Goal: Task Accomplishment & Management: Complete application form

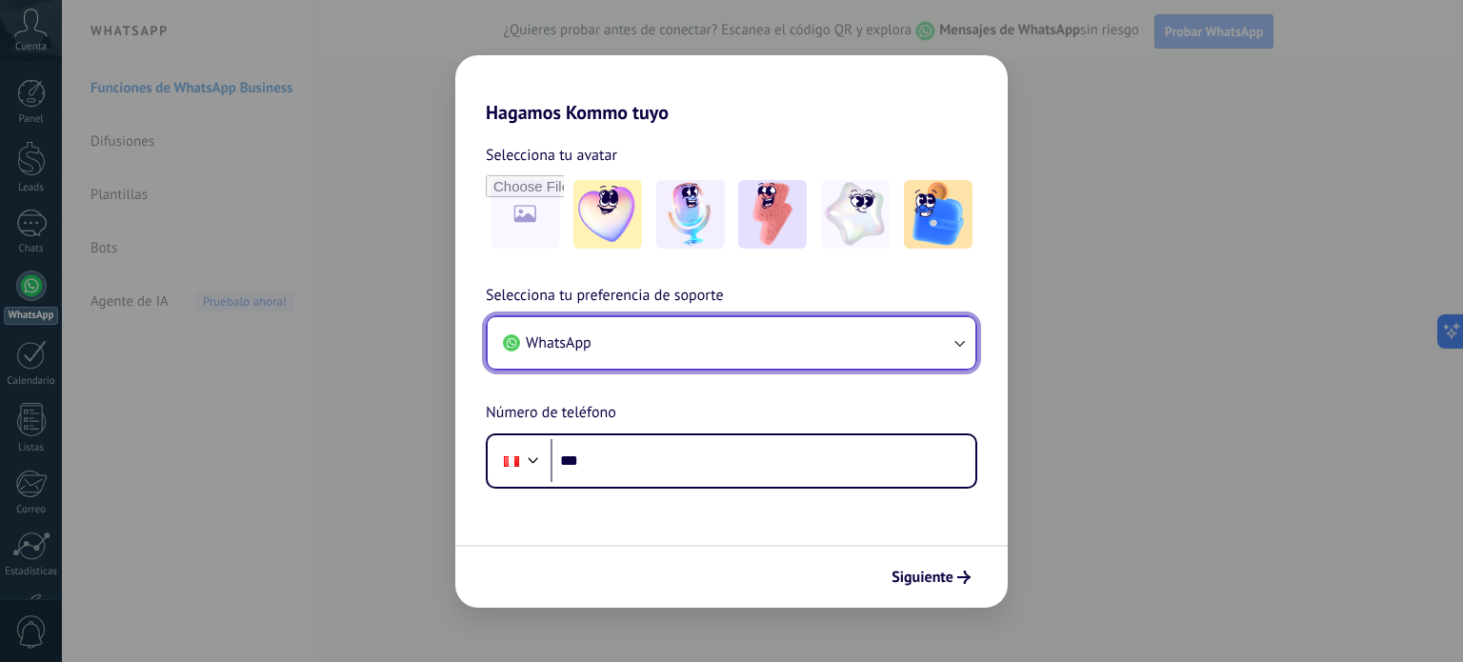
click at [733, 344] on button "WhatsApp" at bounding box center [732, 342] width 488 height 51
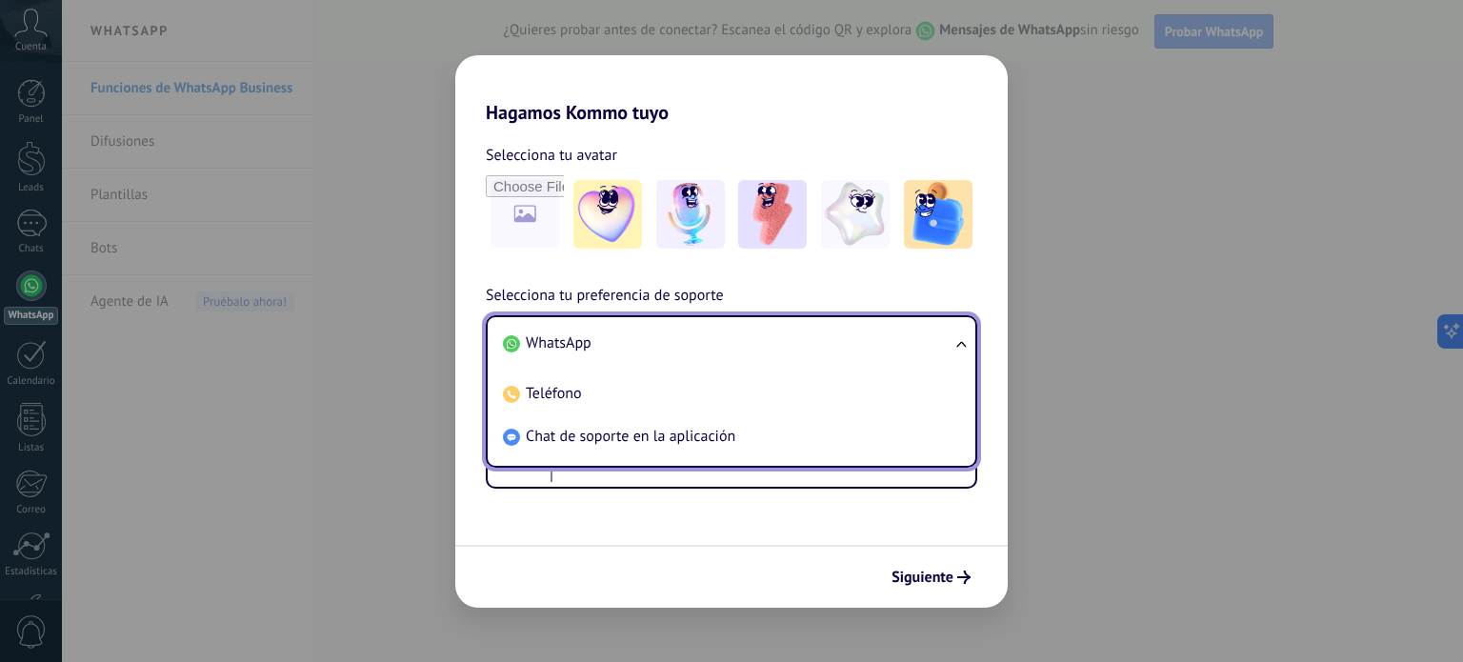
click at [602, 354] on li "WhatsApp" at bounding box center [727, 343] width 465 height 43
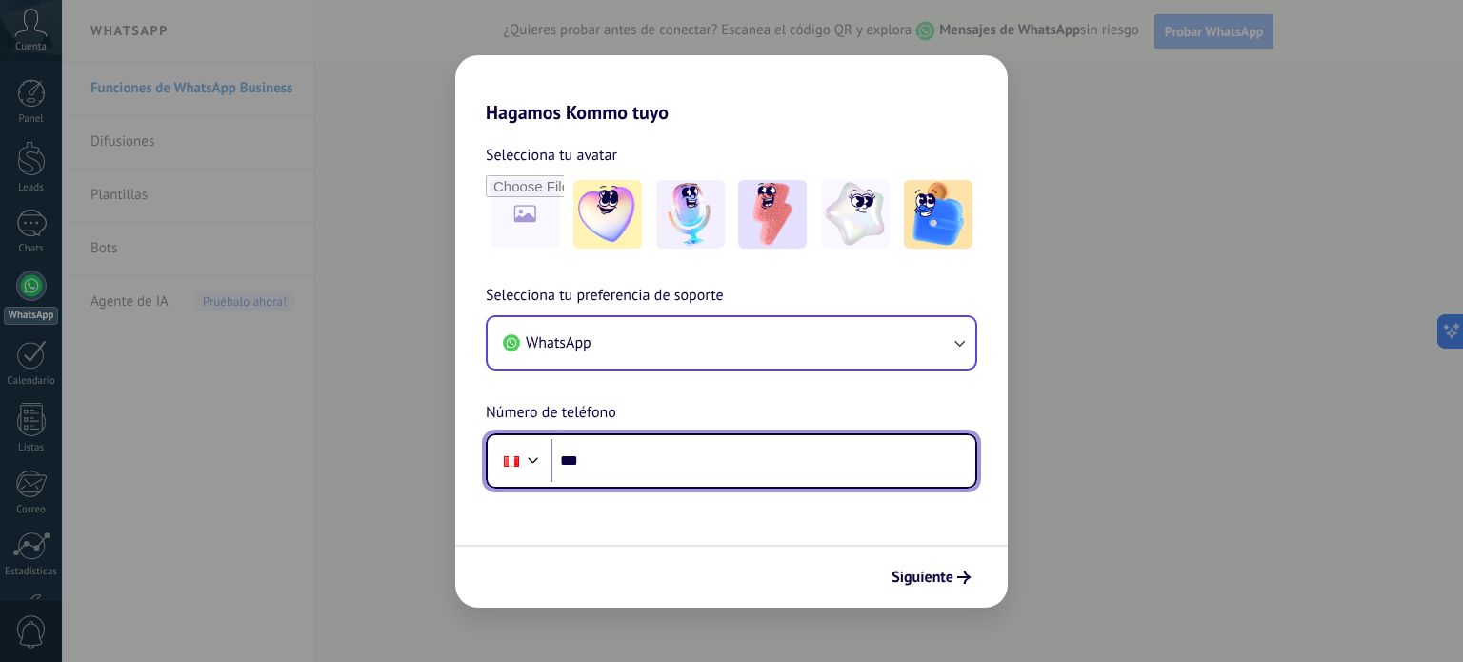
click at [603, 452] on input "***" at bounding box center [763, 461] width 425 height 44
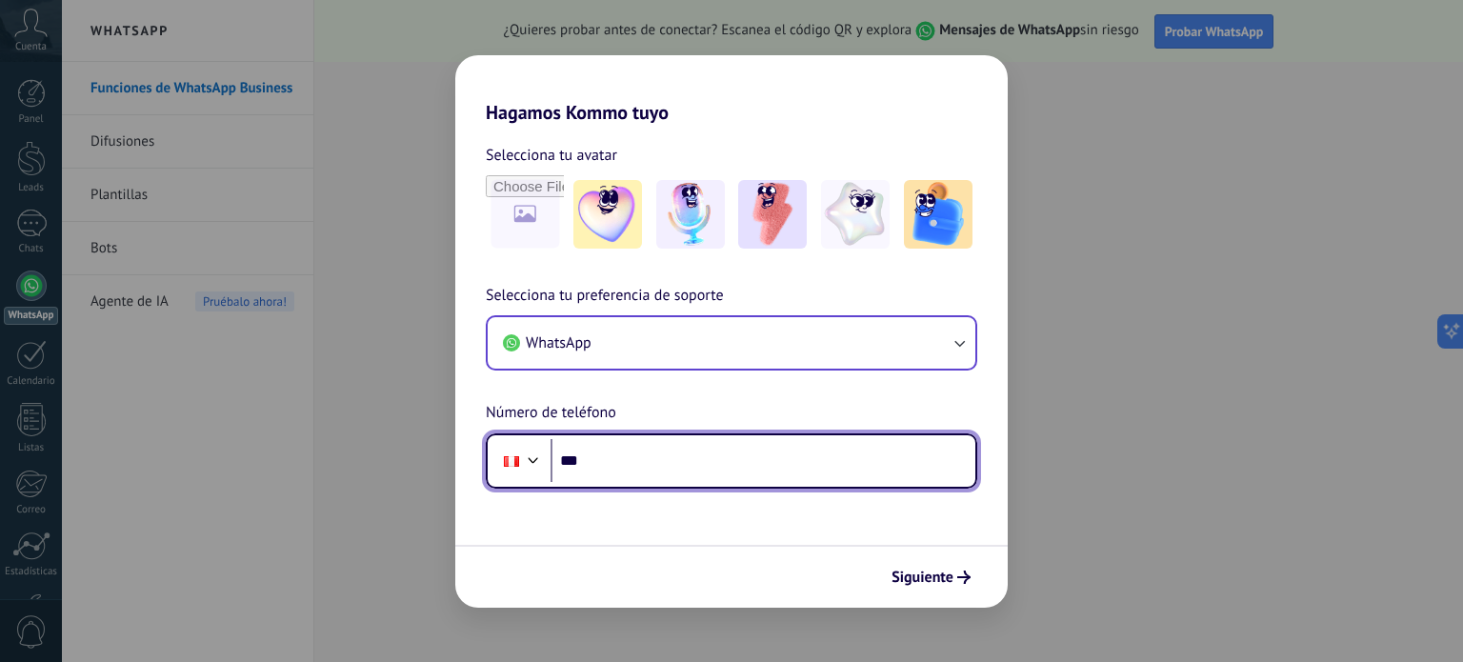
click at [879, 475] on input "***" at bounding box center [763, 461] width 425 height 44
paste input "**********"
type input "**********"
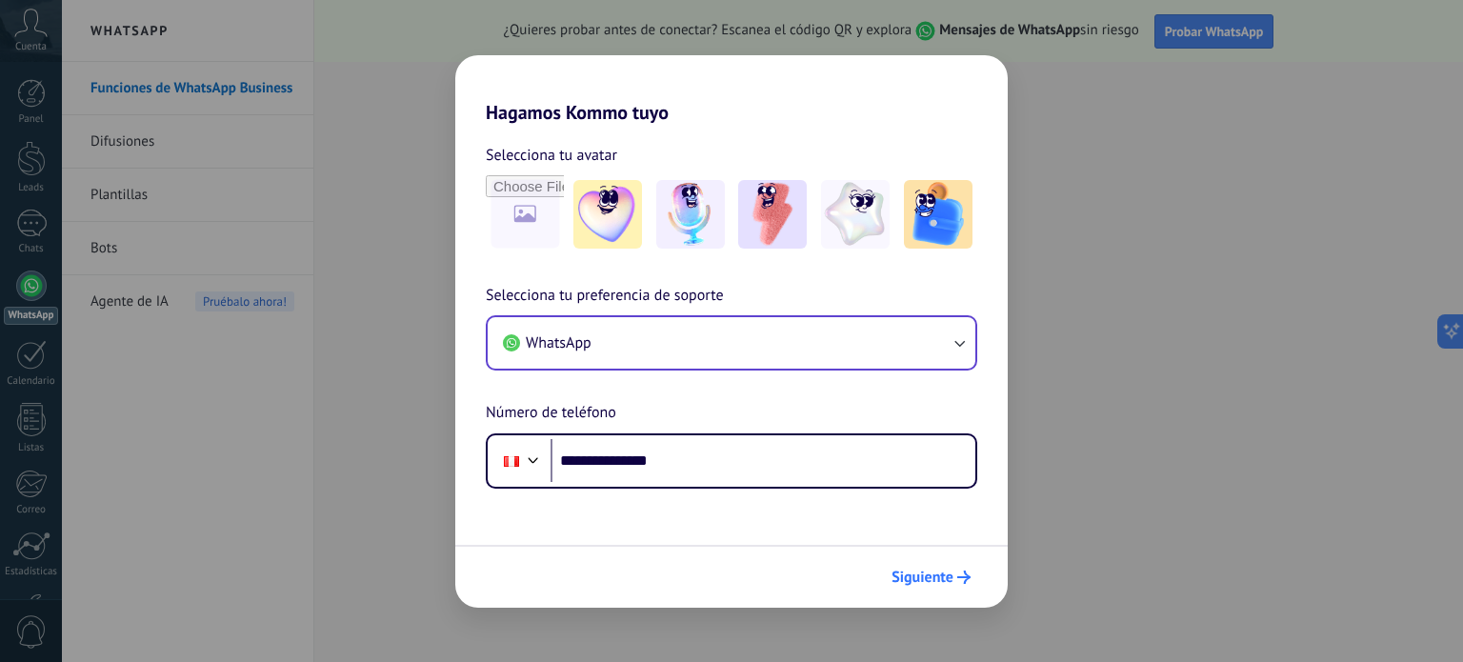
click at [926, 575] on span "Siguiente" at bounding box center [923, 577] width 62 height 13
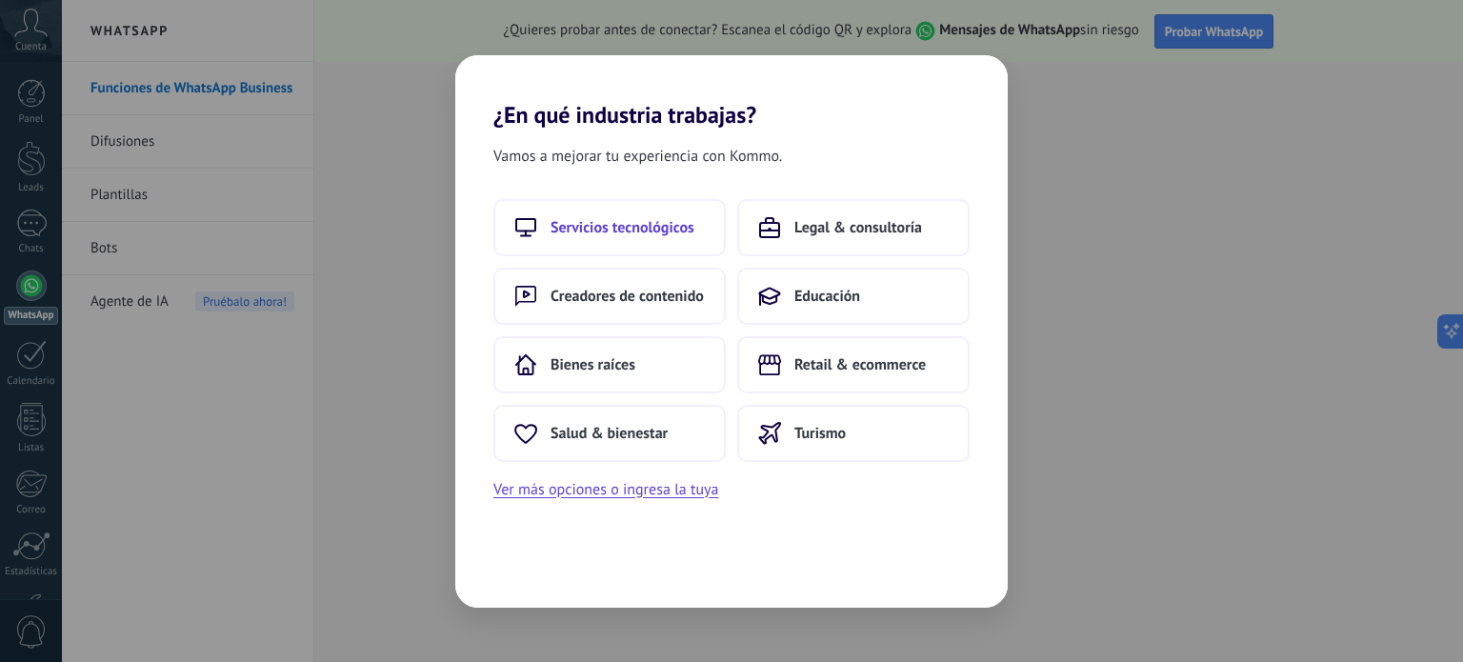
click at [665, 227] on span "Servicios tecnológicos" at bounding box center [623, 227] width 144 height 19
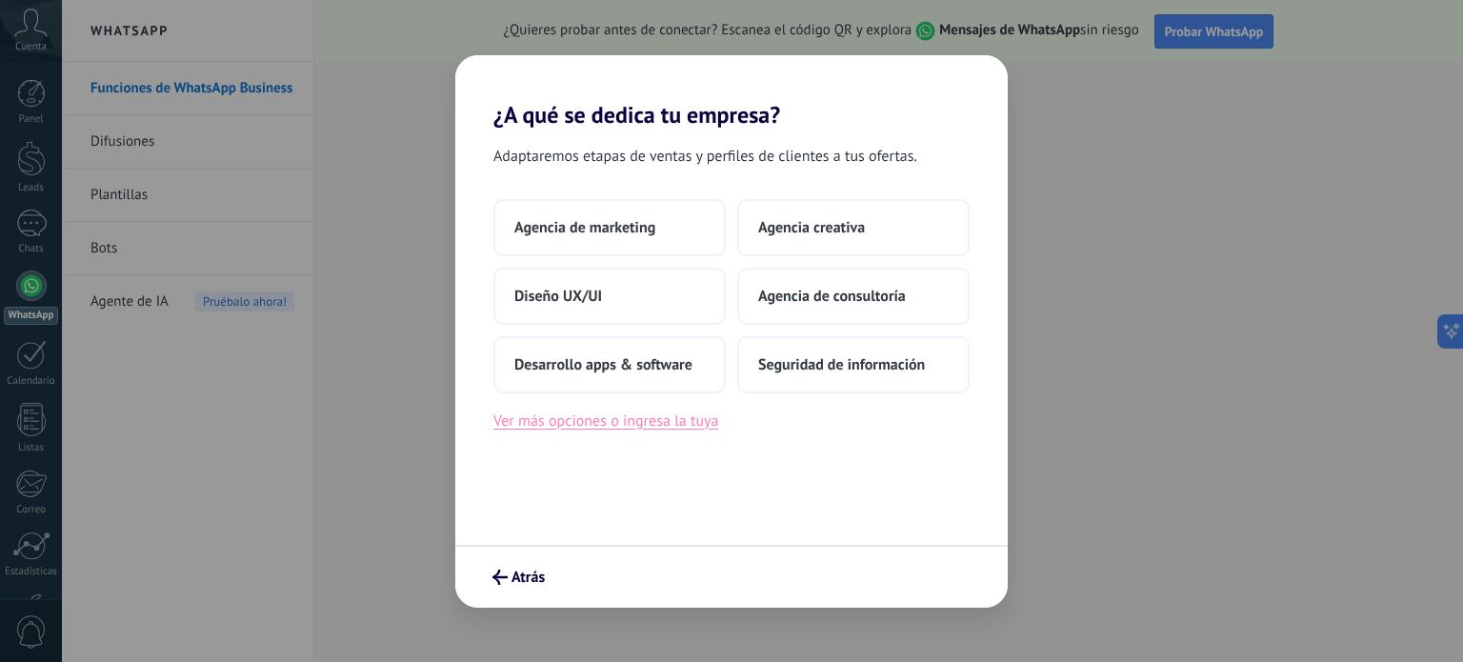
click at [695, 423] on button "Ver más opciones o ingresa la tuya" at bounding box center [606, 421] width 225 height 25
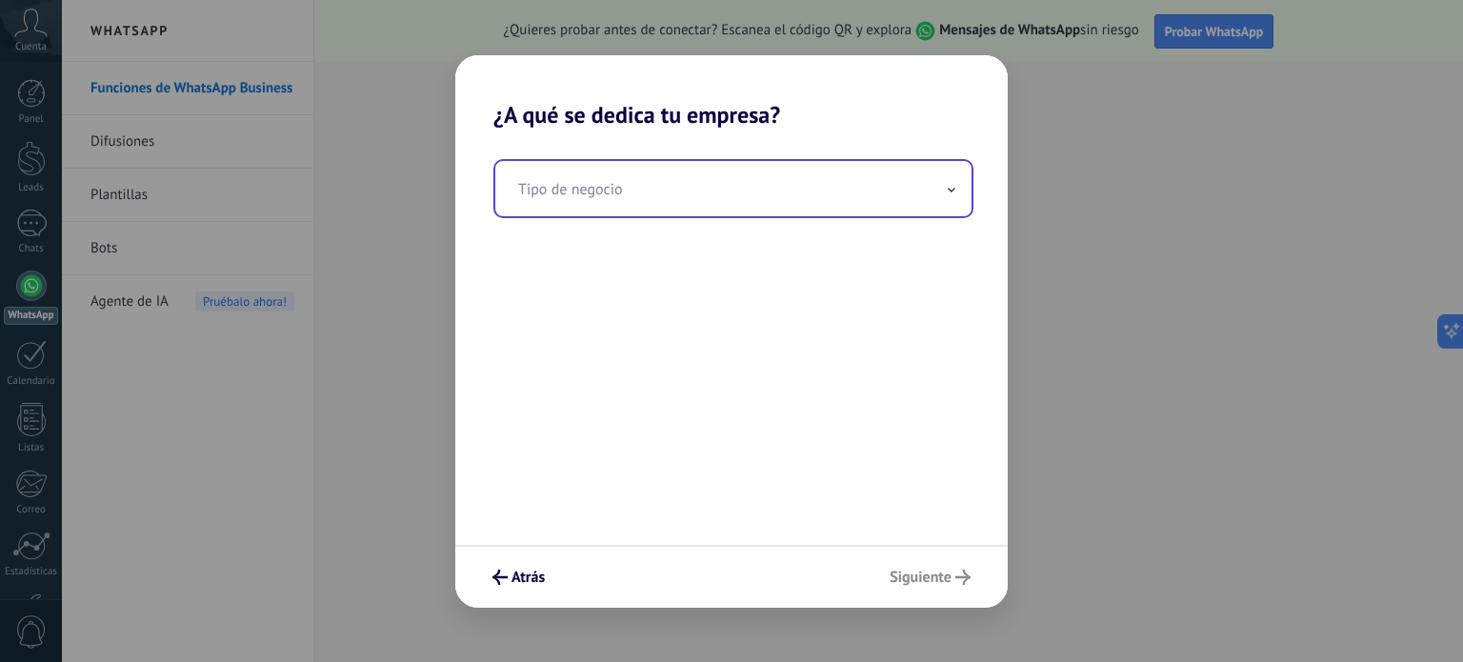
click at [672, 193] on input "text" at bounding box center [733, 188] width 476 height 55
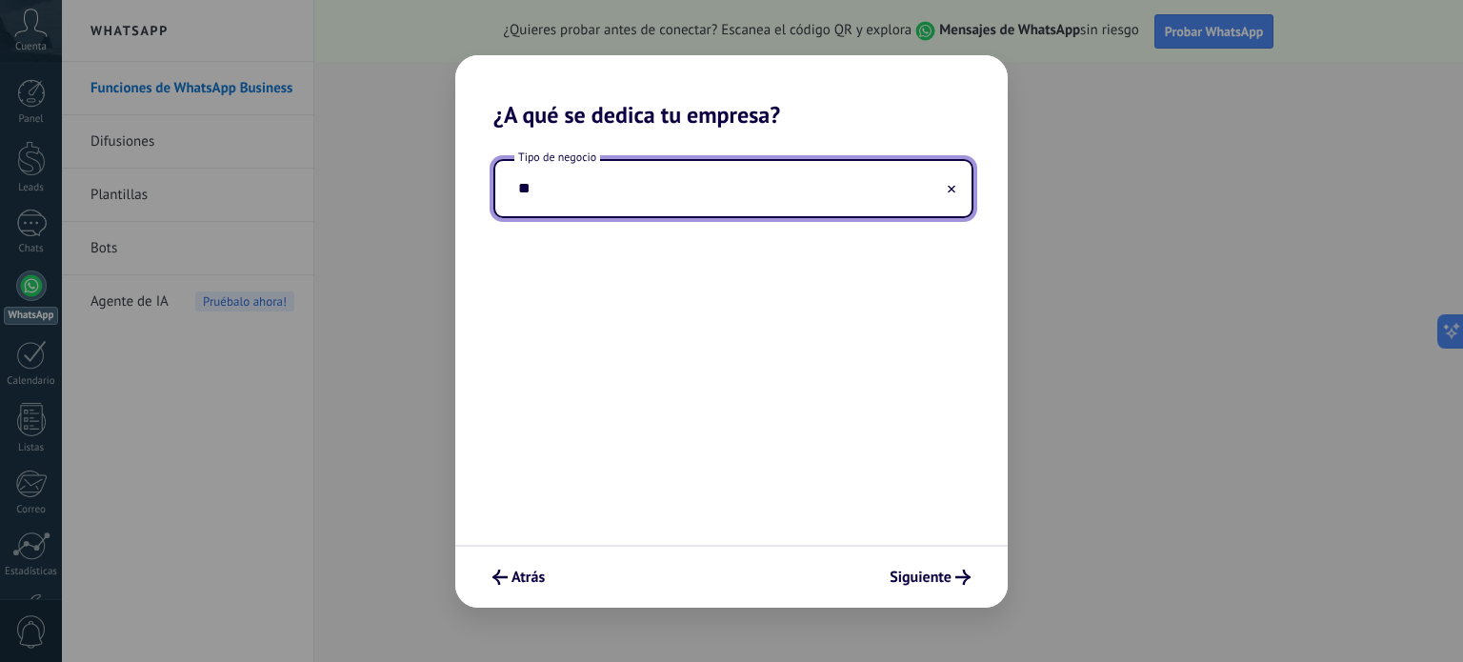
type input "*"
type input "**********"
click at [932, 584] on span "Siguiente" at bounding box center [921, 577] width 62 height 13
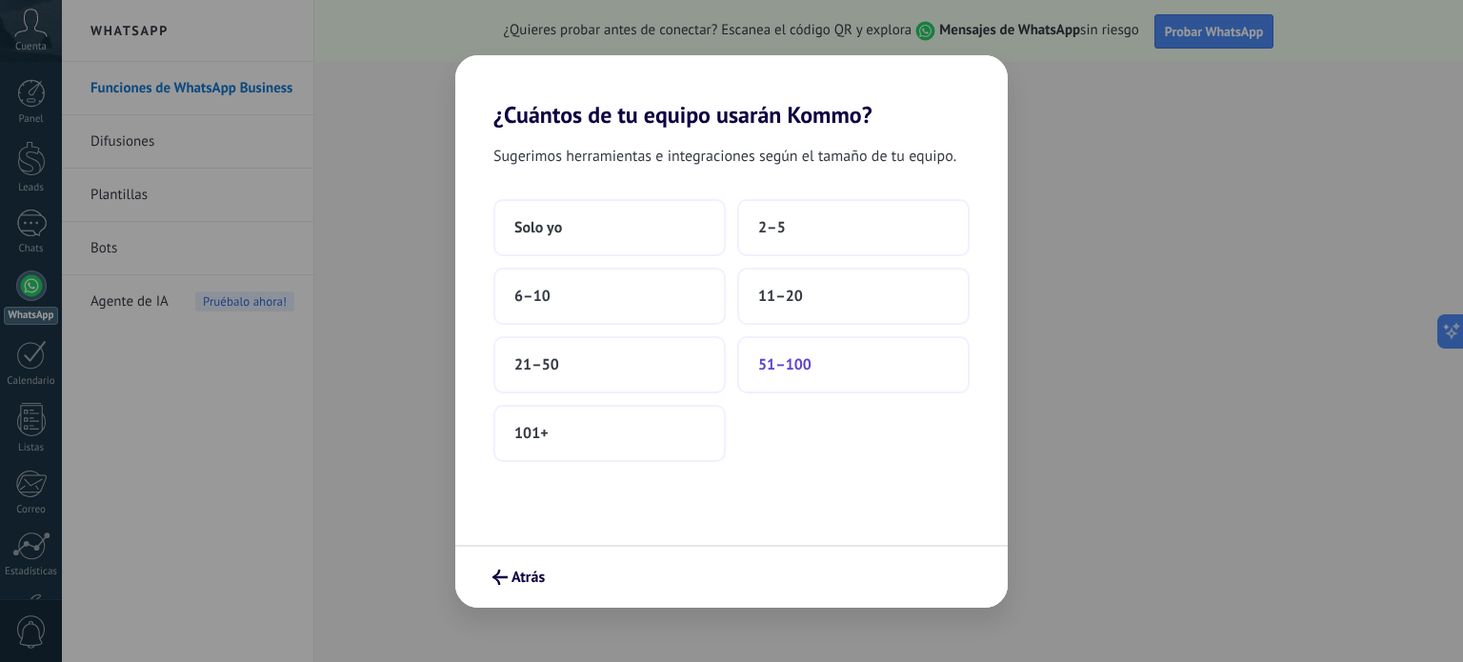
click at [842, 390] on button "51–100" at bounding box center [853, 364] width 232 height 57
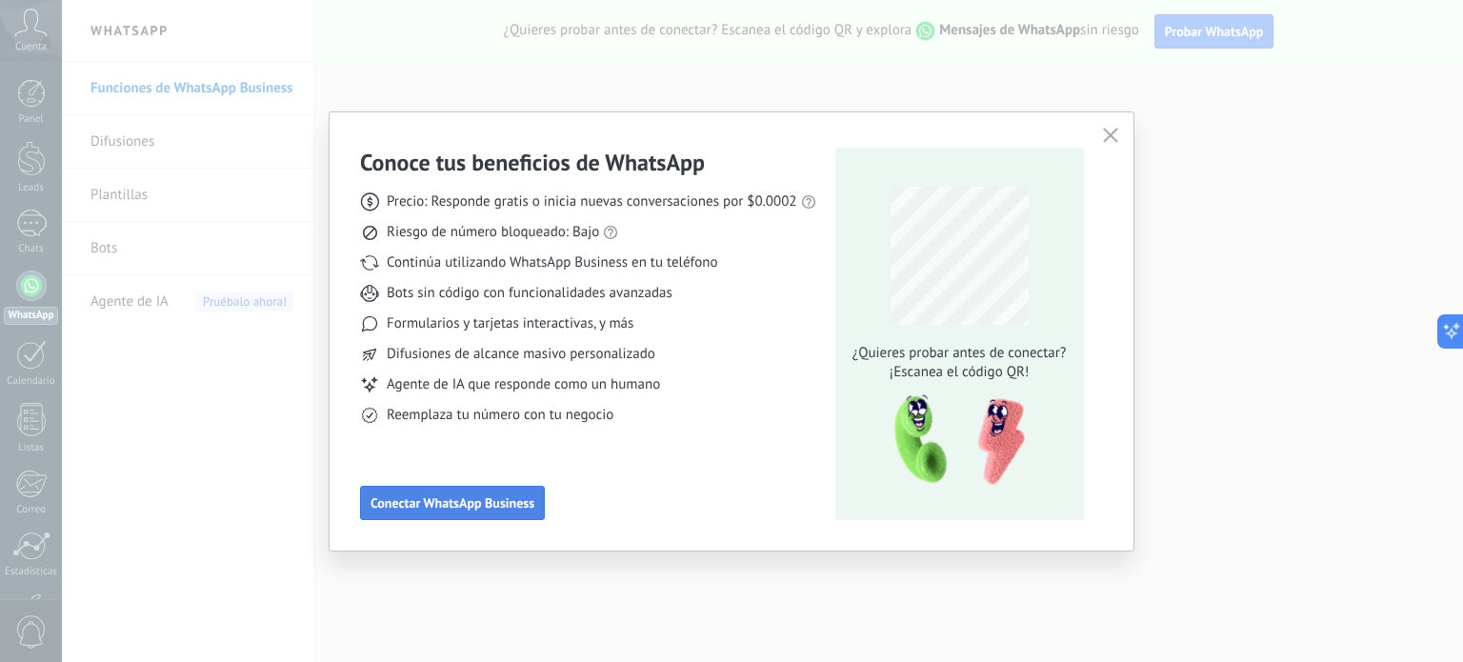
click at [530, 513] on button "Conectar WhatsApp Business" at bounding box center [452, 503] width 185 height 34
click at [435, 501] on span "Conectar WhatsApp Business" at bounding box center [453, 502] width 164 height 13
click at [518, 500] on span "Conectar WhatsApp Business" at bounding box center [453, 502] width 164 height 13
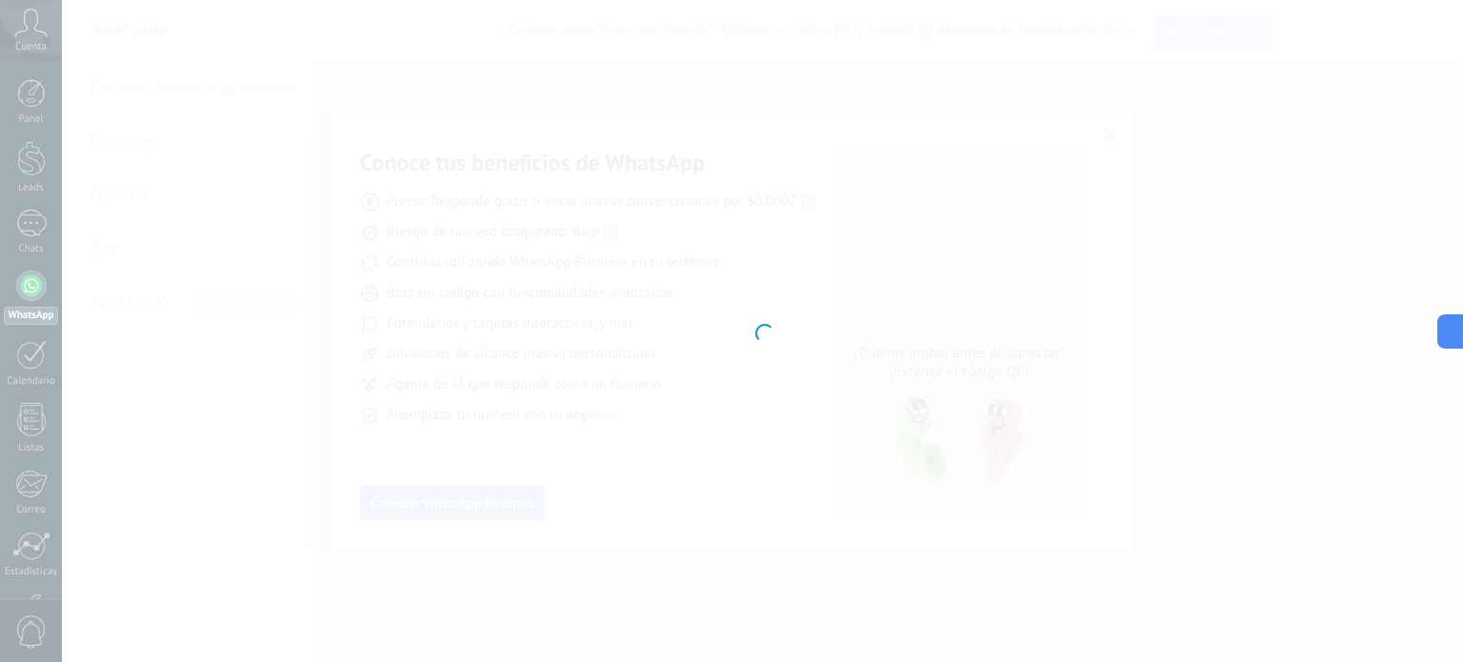
click at [766, 216] on div at bounding box center [762, 331] width 1401 height 662
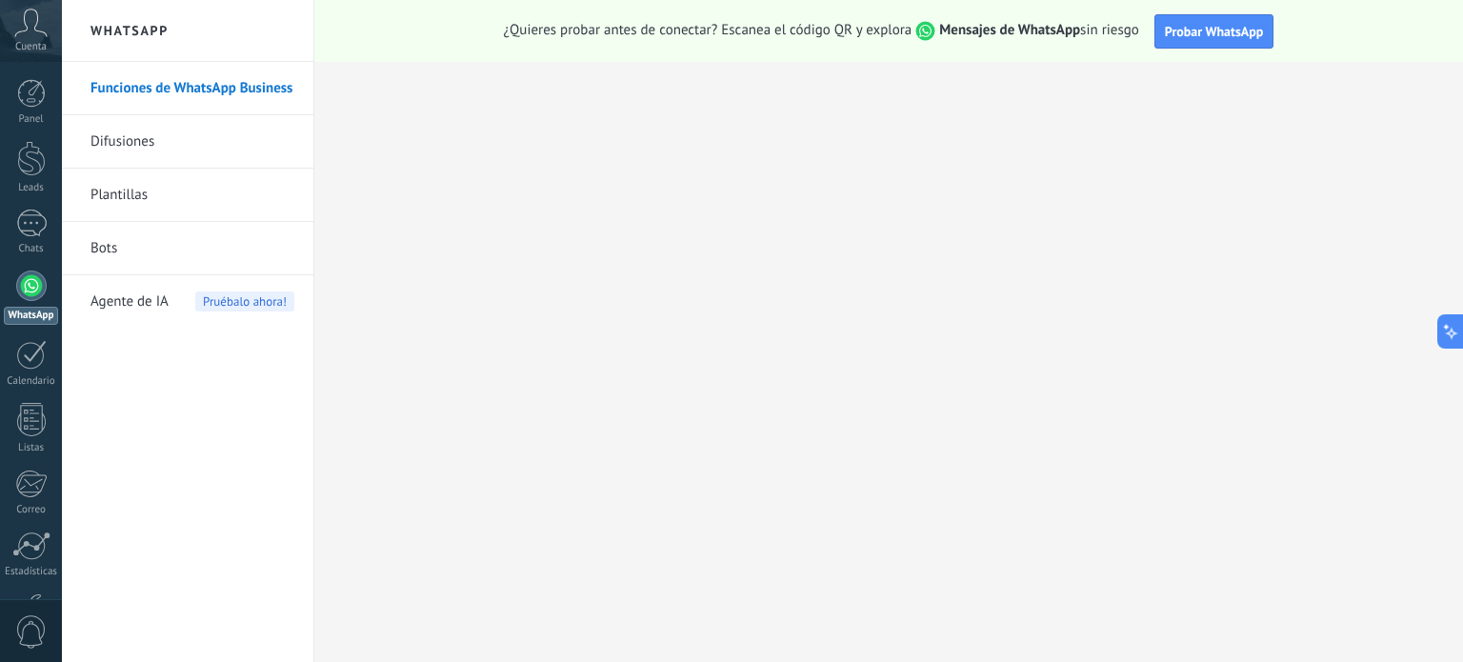
click at [179, 95] on link "Funciones de WhatsApp Business" at bounding box center [193, 88] width 204 height 53
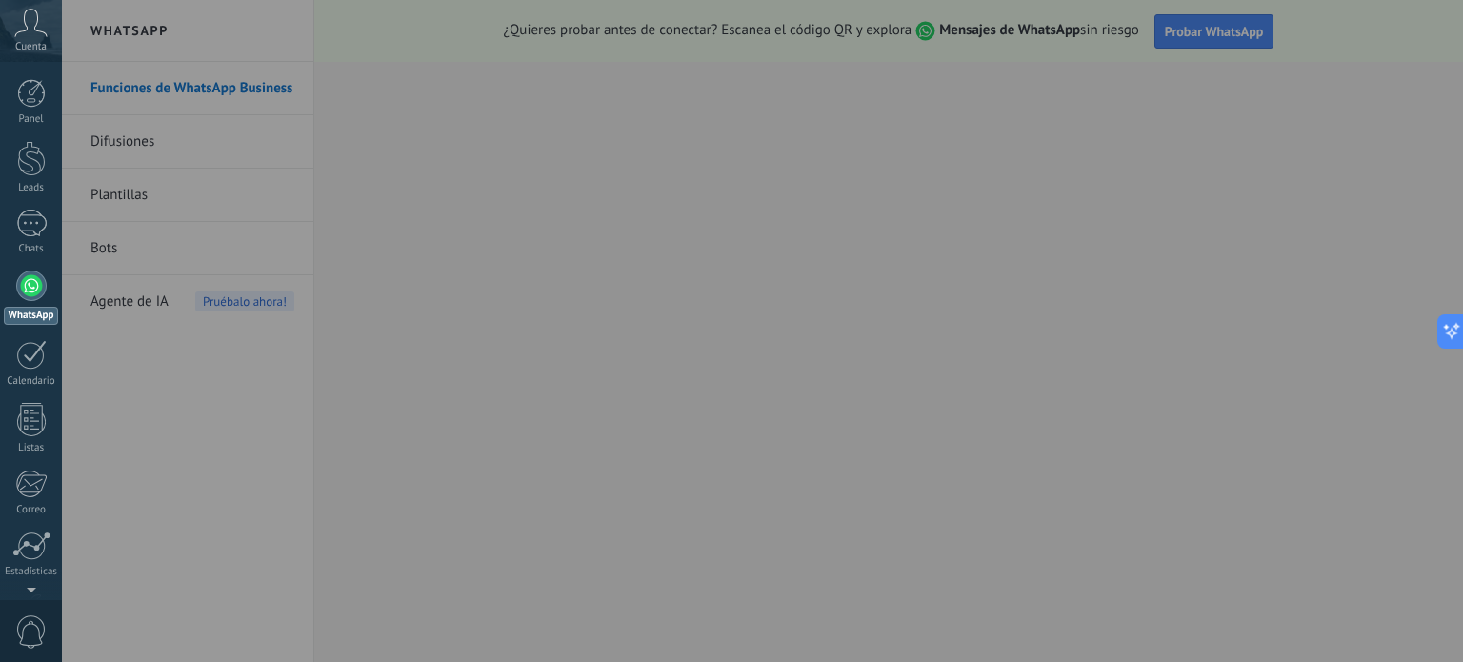
click at [35, 48] on span "Cuenta" at bounding box center [30, 47] width 31 height 12
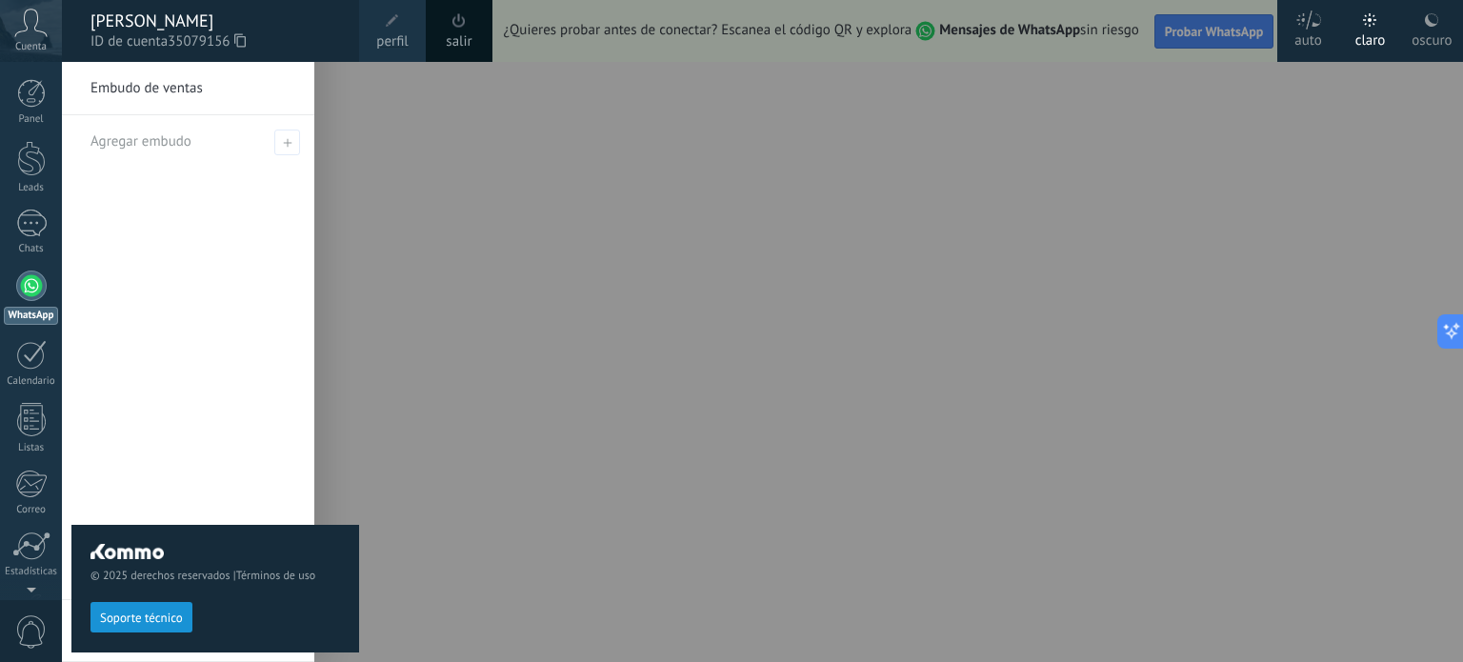
click at [541, 187] on div at bounding box center [793, 331] width 1463 height 662
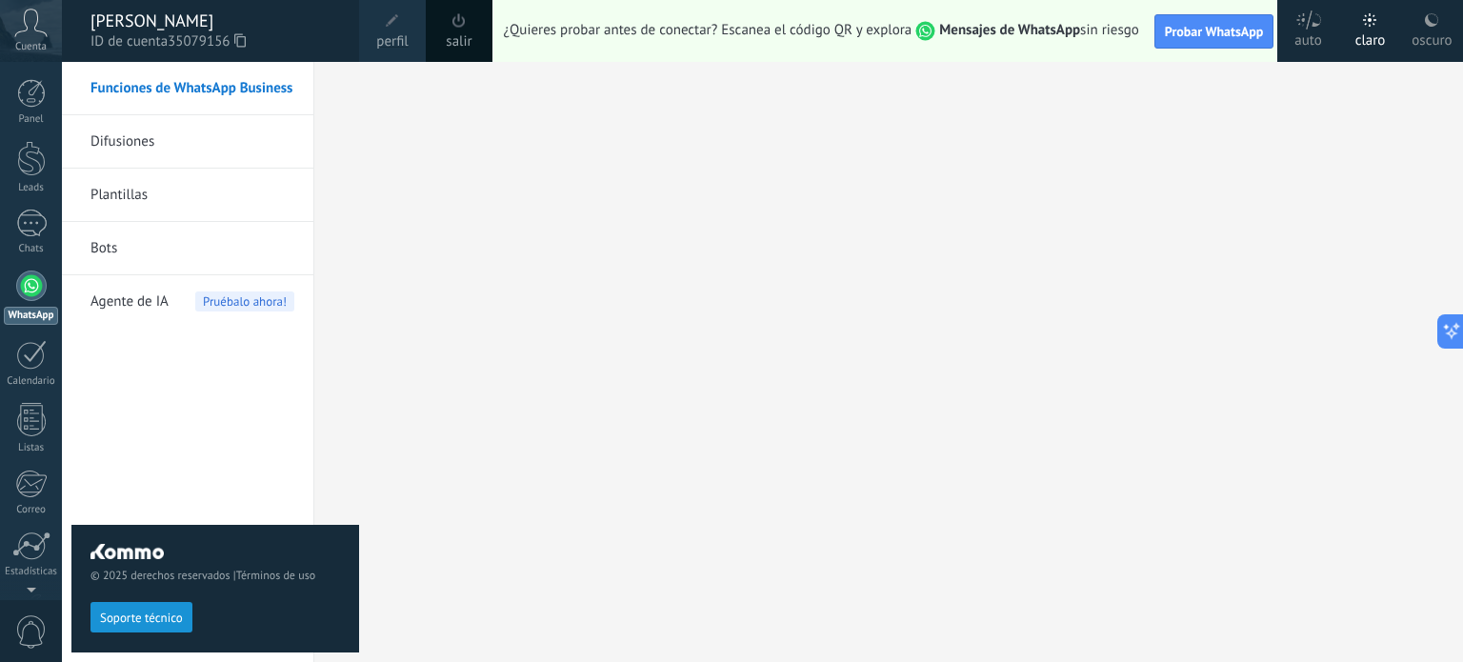
click at [155, 148] on div "© 2025 derechos reservados | Términos de uso Soporte técnico" at bounding box center [215, 362] width 288 height 600
click at [145, 148] on div "© 2025 derechos reservados | Términos de uso Soporte técnico" at bounding box center [215, 362] width 288 height 600
click at [141, 144] on div "© 2025 derechos reservados | Términos de uso Soporte técnico" at bounding box center [215, 362] width 288 height 600
click at [1251, 9] on div "¿Quieres probar antes de conectar? Escanea el código QR y explora Mensajes de W…" at bounding box center [888, 31] width 1149 height 62
click at [1221, 30] on span "Probar WhatsApp" at bounding box center [1214, 31] width 99 height 17
